Goal: Task Accomplishment & Management: Complete application form

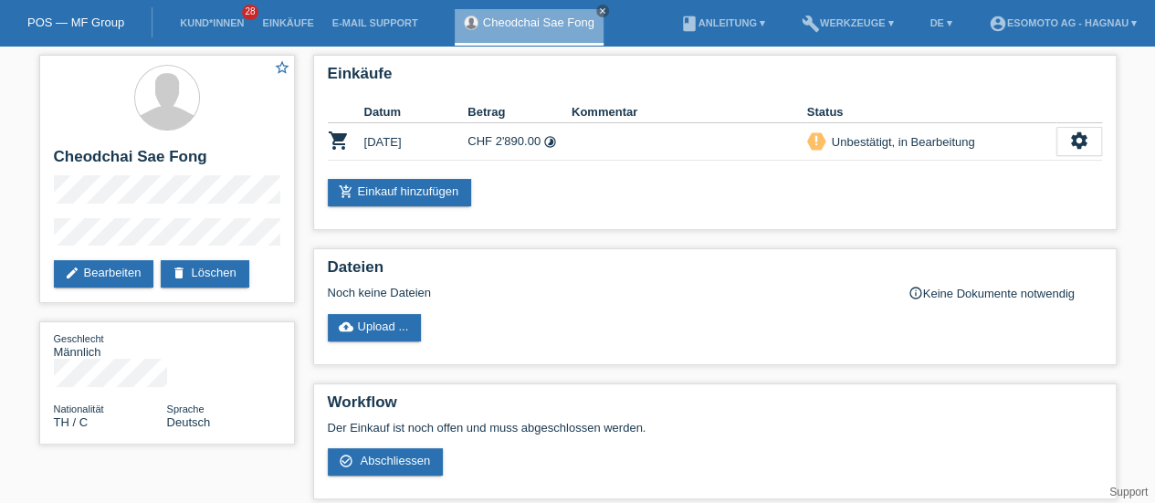
click at [77, 24] on link "POS — MF Group" at bounding box center [75, 23] width 97 height 14
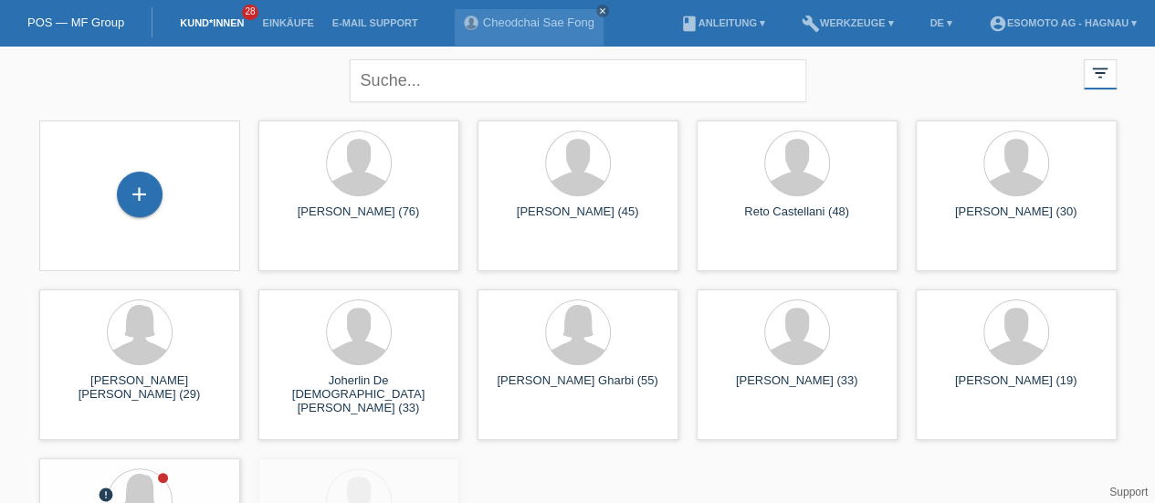
click at [143, 211] on div "+" at bounding box center [140, 195] width 46 height 46
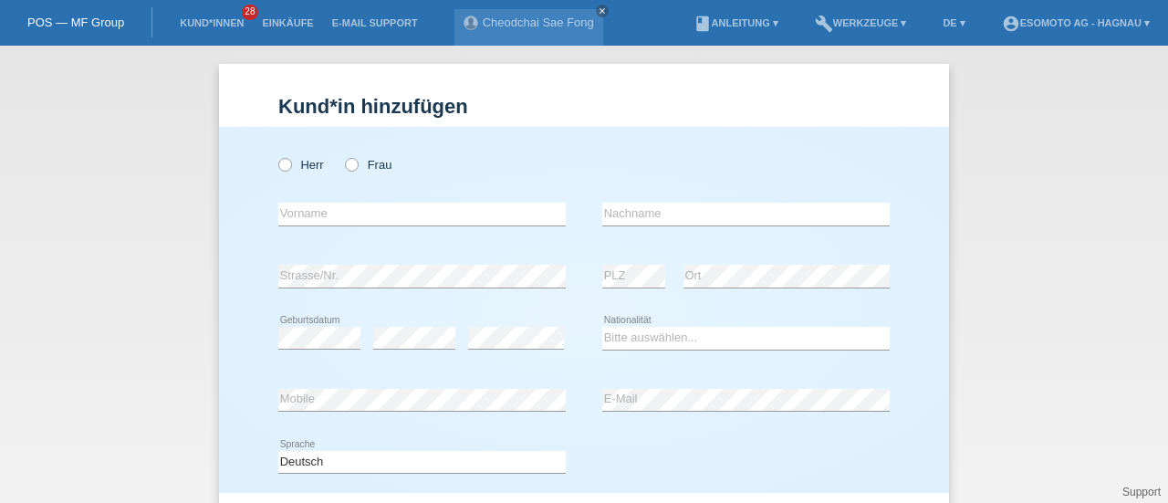
click at [342, 155] on icon at bounding box center [342, 155] width 0 height 0
click at [345, 169] on input "Frau" at bounding box center [351, 164] width 12 height 12
radio input "true"
click at [299, 215] on input "text" at bounding box center [422, 214] width 288 height 23
type input "[PERSON_NAME]"
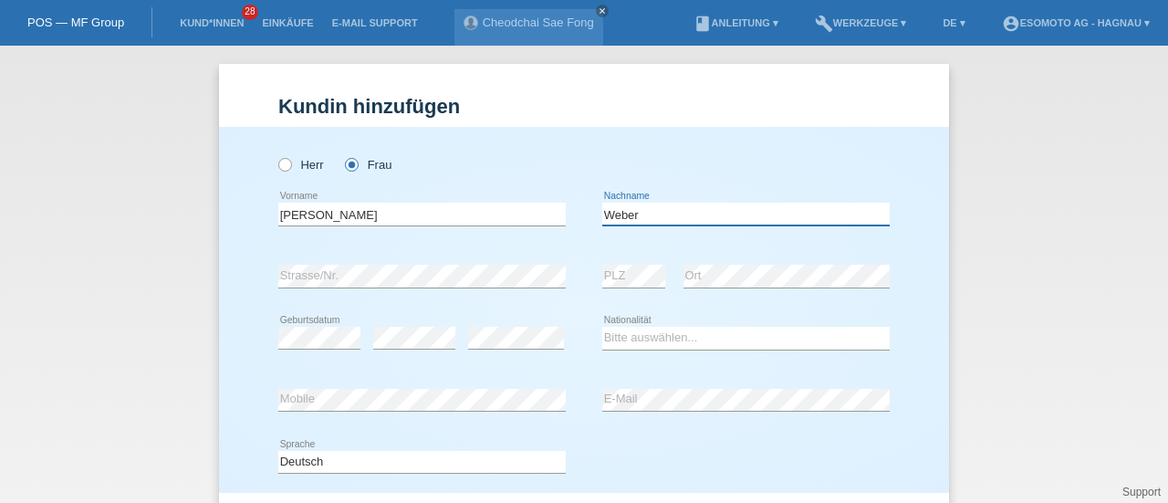
type input "Weber"
click at [513, 349] on icon at bounding box center [516, 349] width 96 height 1
click at [634, 333] on select "Bitte auswählen... Schweiz Deutschland Liechtenstein Österreich ------------ Af…" at bounding box center [747, 338] width 288 height 22
select select "CH"
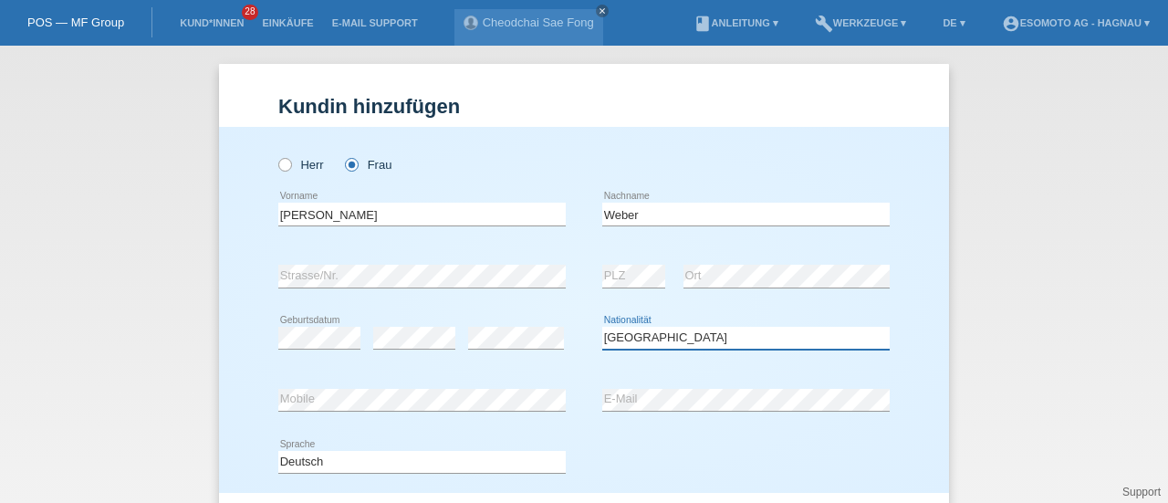
click at [603, 327] on select "Bitte auswählen... Schweiz Deutschland Liechtenstein Österreich ------------ Af…" at bounding box center [747, 338] width 288 height 22
click at [571, 250] on div "error Strasse/Nr. error PLZ error Ort" at bounding box center [584, 277] width 612 height 62
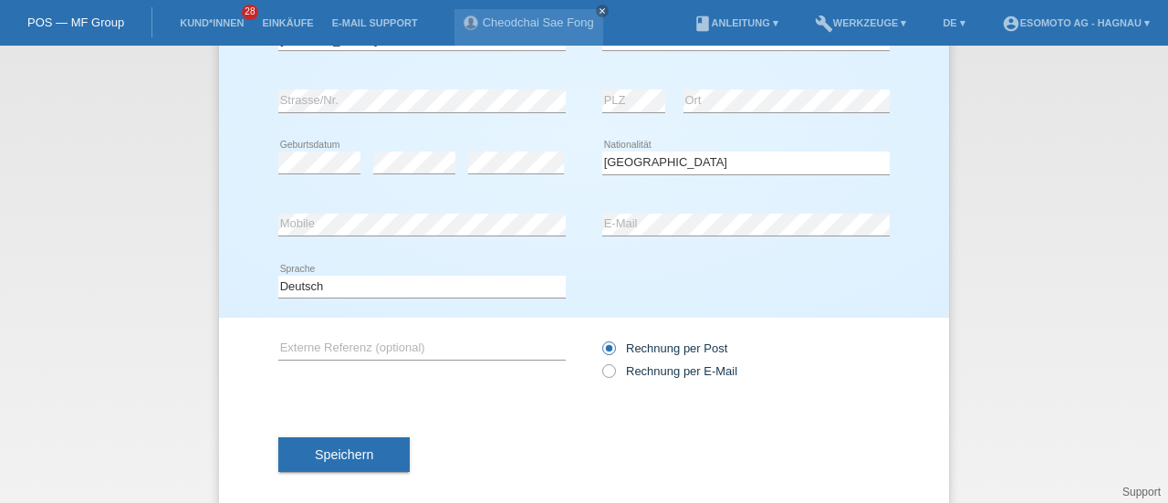
scroll to position [197, 0]
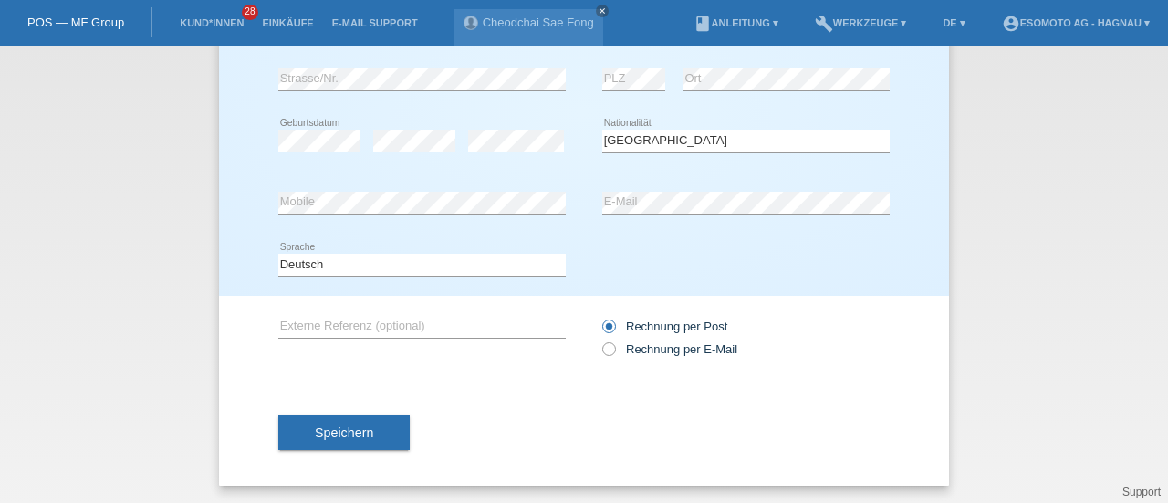
click at [346, 428] on span "Speichern" at bounding box center [344, 432] width 58 height 15
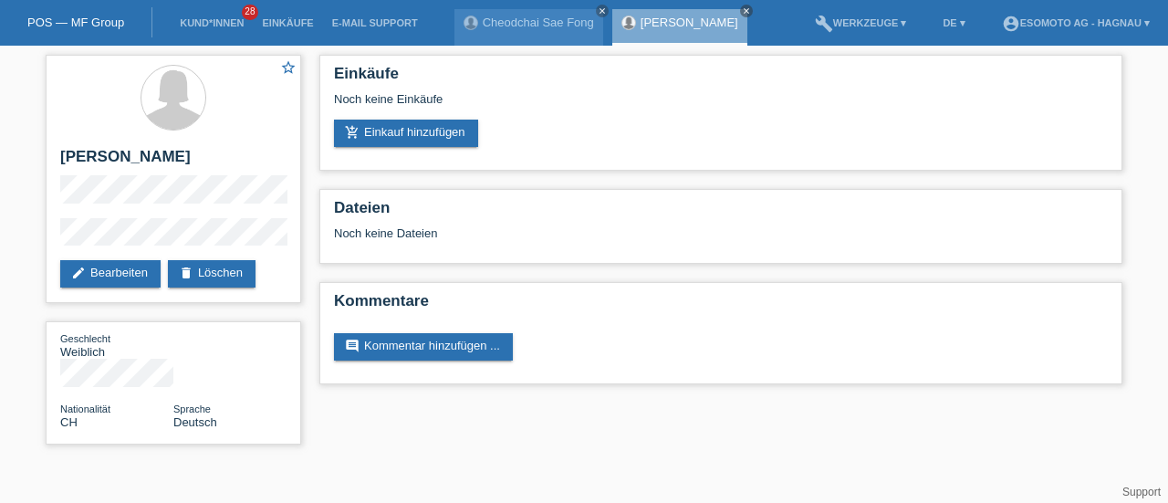
click at [418, 139] on link "add_shopping_cart Einkauf hinzufügen" at bounding box center [406, 133] width 144 height 27
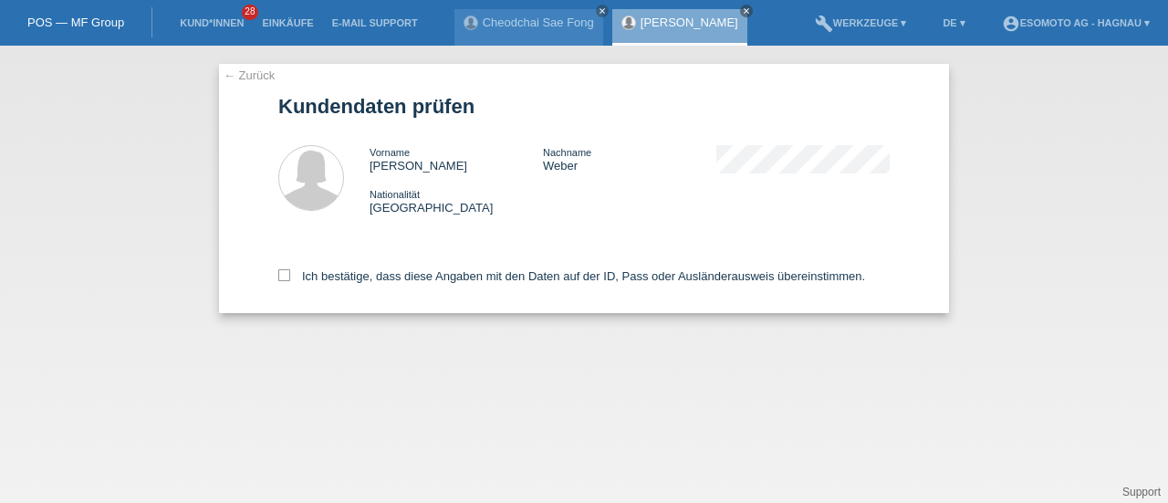
click at [287, 273] on icon at bounding box center [284, 275] width 12 height 12
click at [287, 273] on input "Ich bestätige, dass diese Angaben mit den Daten auf der ID, Pass oder Ausländer…" at bounding box center [284, 275] width 12 height 12
checkbox input "true"
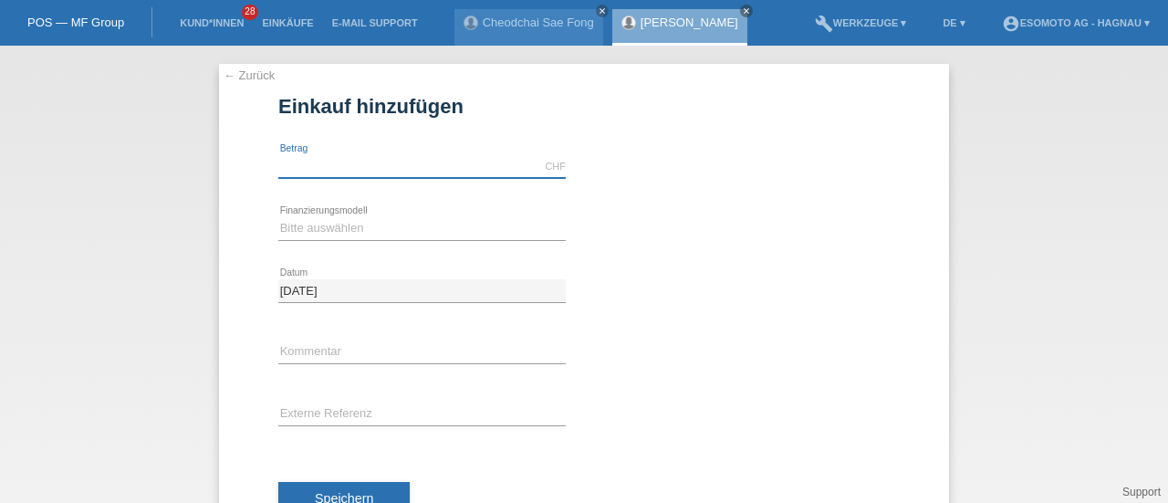
click at [349, 165] on input "text" at bounding box center [422, 166] width 288 height 23
type input "7190.00"
click at [297, 235] on select "Bitte auswählen Fixe Raten Kauf auf Rechnung mit Teilzahlungsoption" at bounding box center [422, 228] width 288 height 22
select select "69"
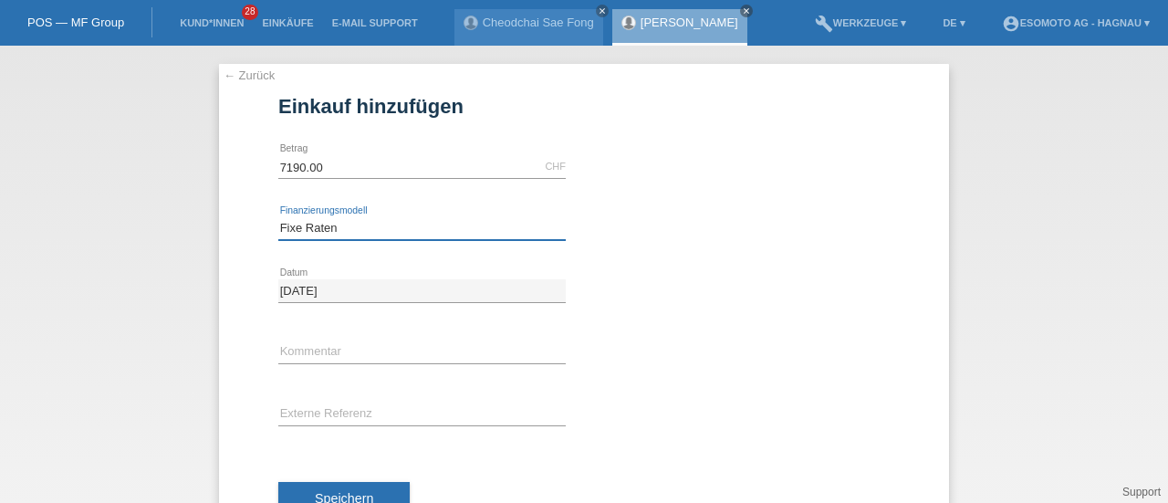
click at [278, 217] on select "Bitte auswählen Fixe Raten Kauf auf Rechnung mit Teilzahlungsoption" at bounding box center [422, 228] width 288 height 22
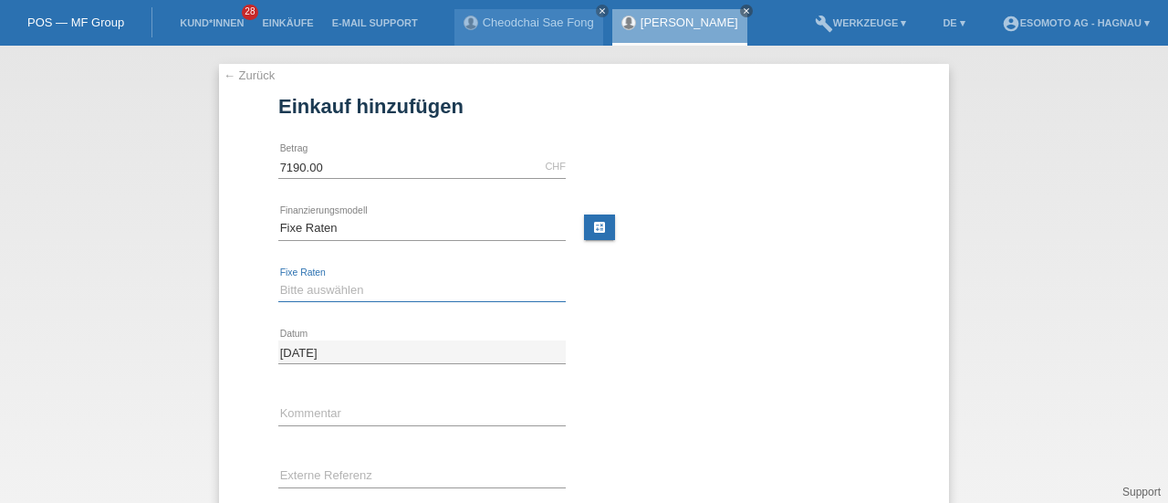
click at [299, 293] on select "Bitte auswählen 12 Raten 24 Raten 36 Raten 48 Raten" at bounding box center [422, 290] width 288 height 22
select select "141"
click at [278, 279] on select "Bitte auswählen 12 Raten 24 Raten 36 Raten 48 Raten" at bounding box center [422, 290] width 288 height 22
click at [584, 225] on link "calculate" at bounding box center [599, 228] width 31 height 26
type input "7190.00"
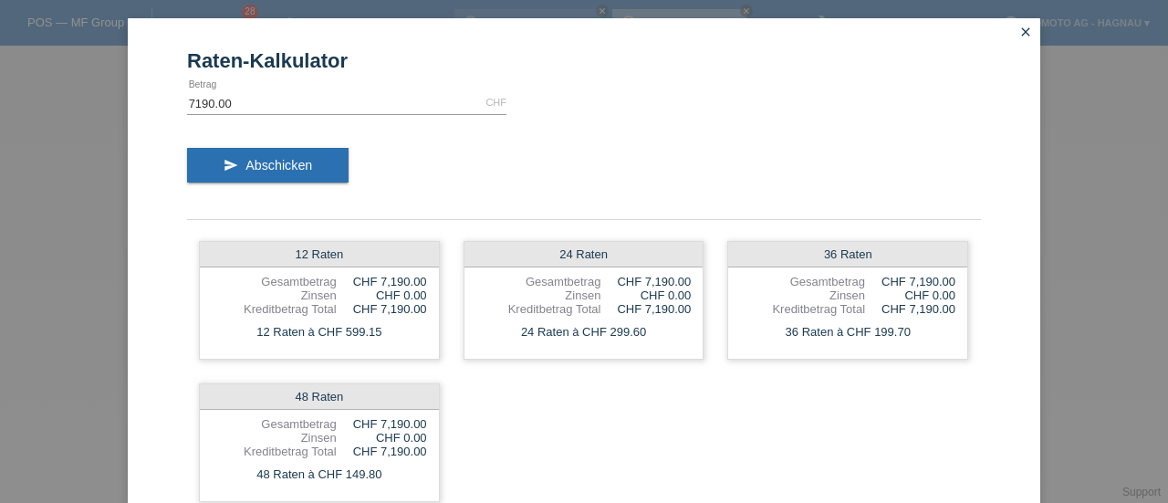
click at [309, 173] on button "send Abschicken" at bounding box center [268, 165] width 162 height 35
click at [1022, 36] on icon "close" at bounding box center [1026, 32] width 15 height 15
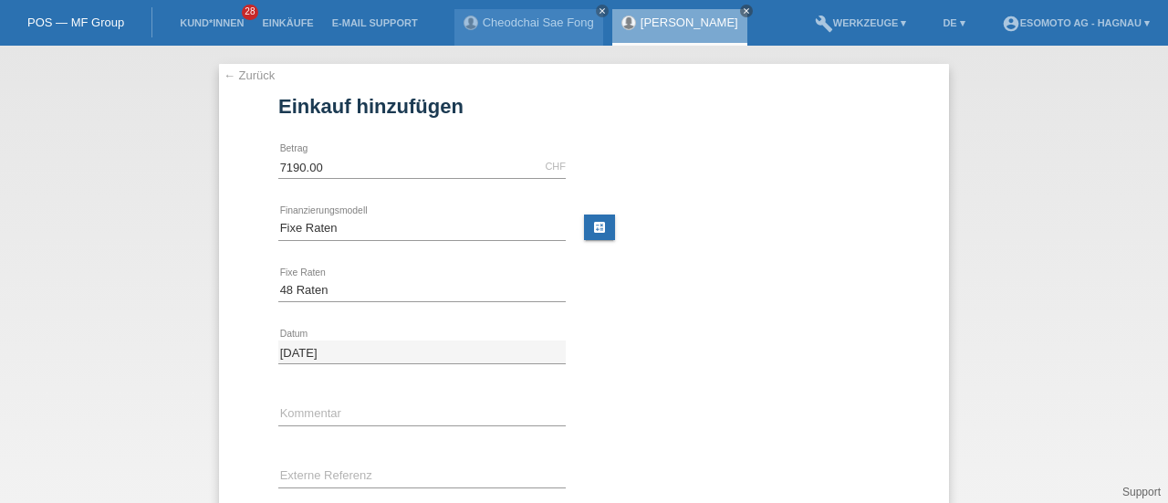
scroll to position [126, 0]
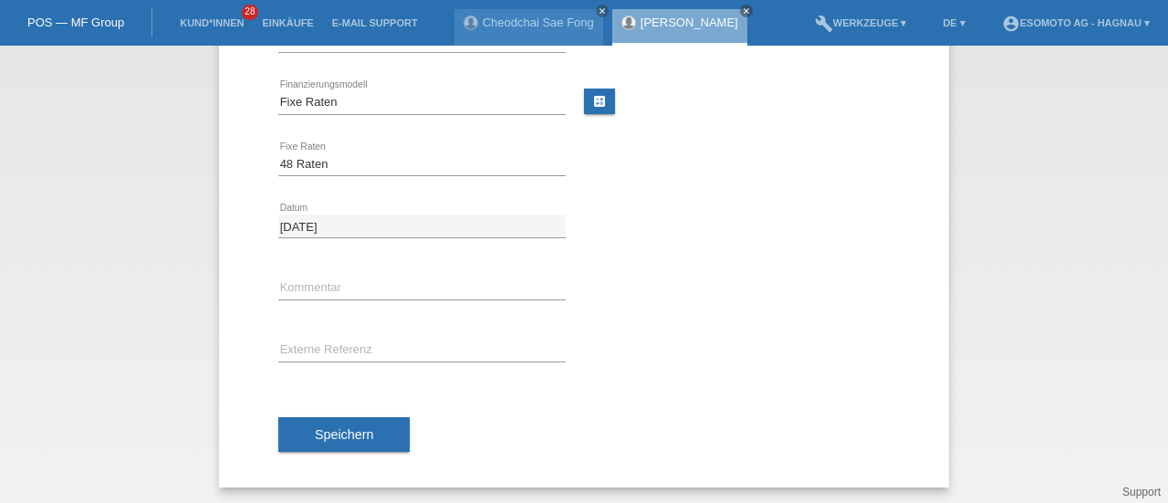
click at [336, 438] on span "Speichern" at bounding box center [344, 434] width 58 height 15
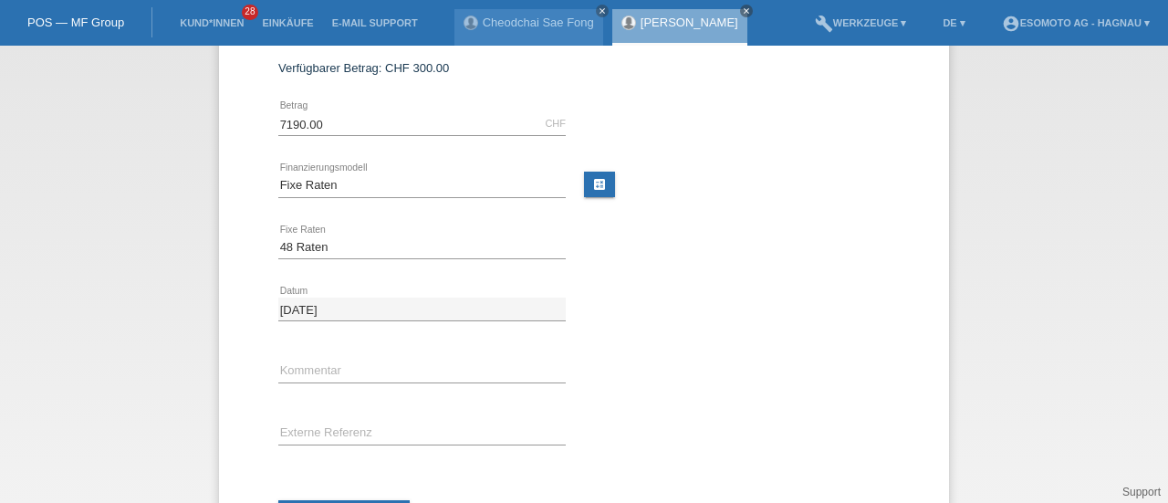
scroll to position [0, 0]
